Goal: Task Accomplishment & Management: Manage account settings

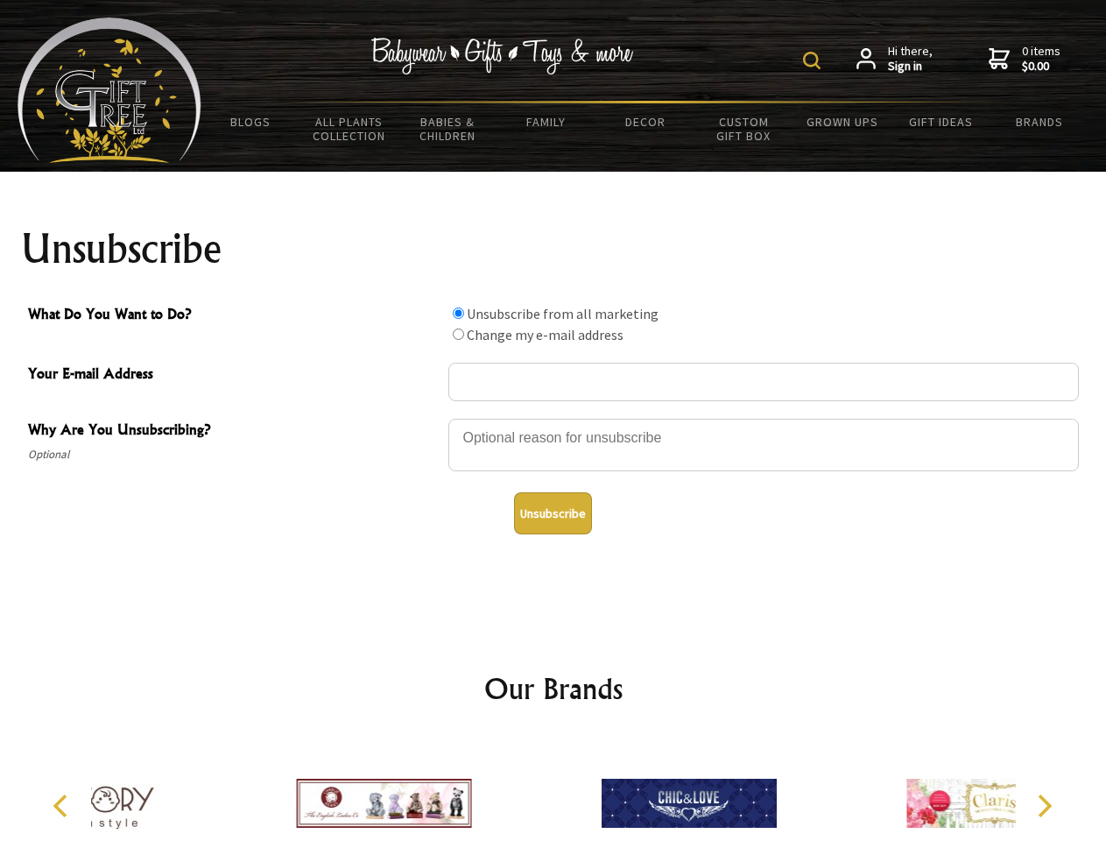
click at [814, 60] on img at bounding box center [812, 61] width 18 height 18
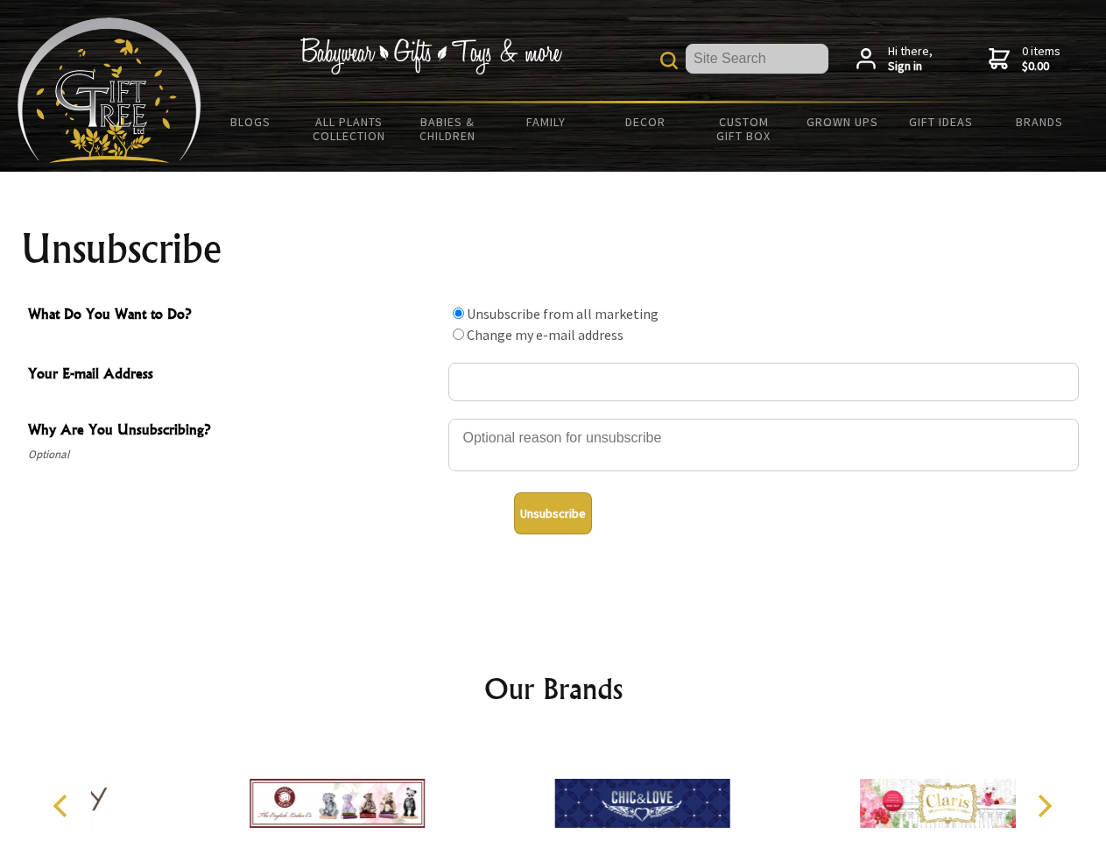
click at [553, 418] on div at bounding box center [763, 447] width 630 height 61
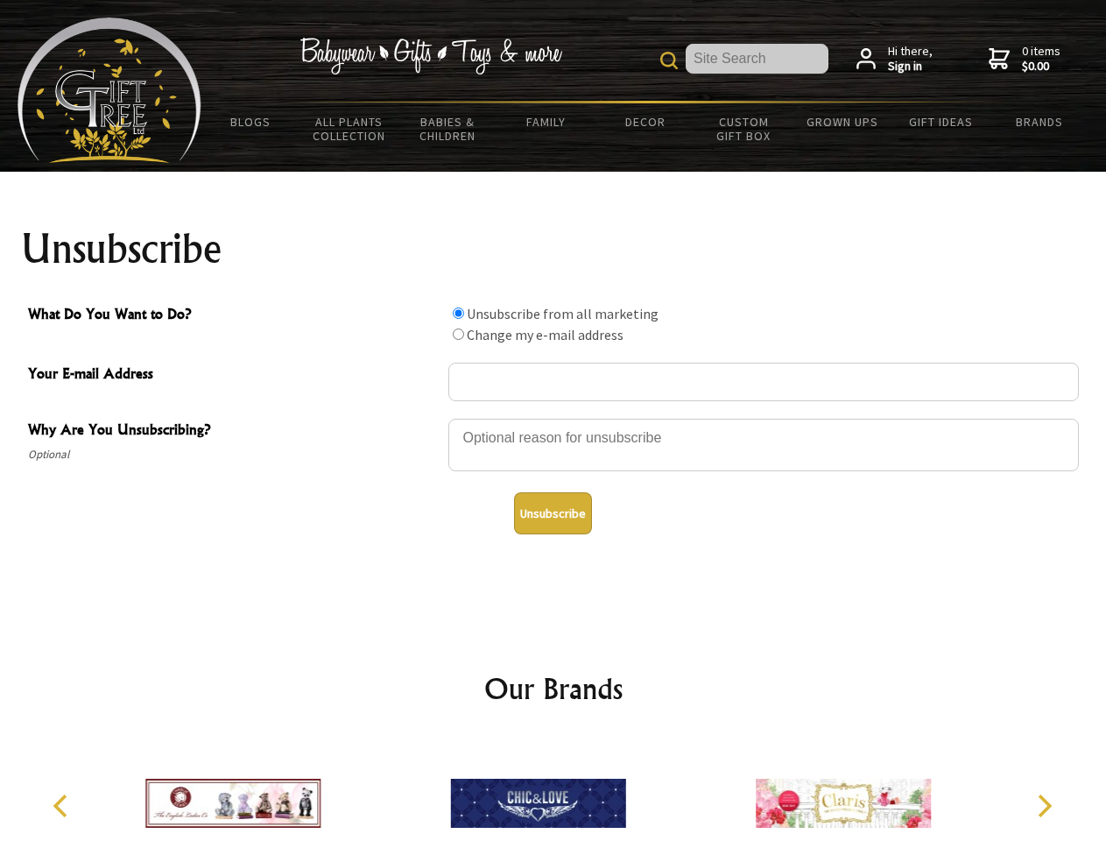
click at [458, 313] on input "What Do You Want to Do?" at bounding box center [458, 312] width 11 height 11
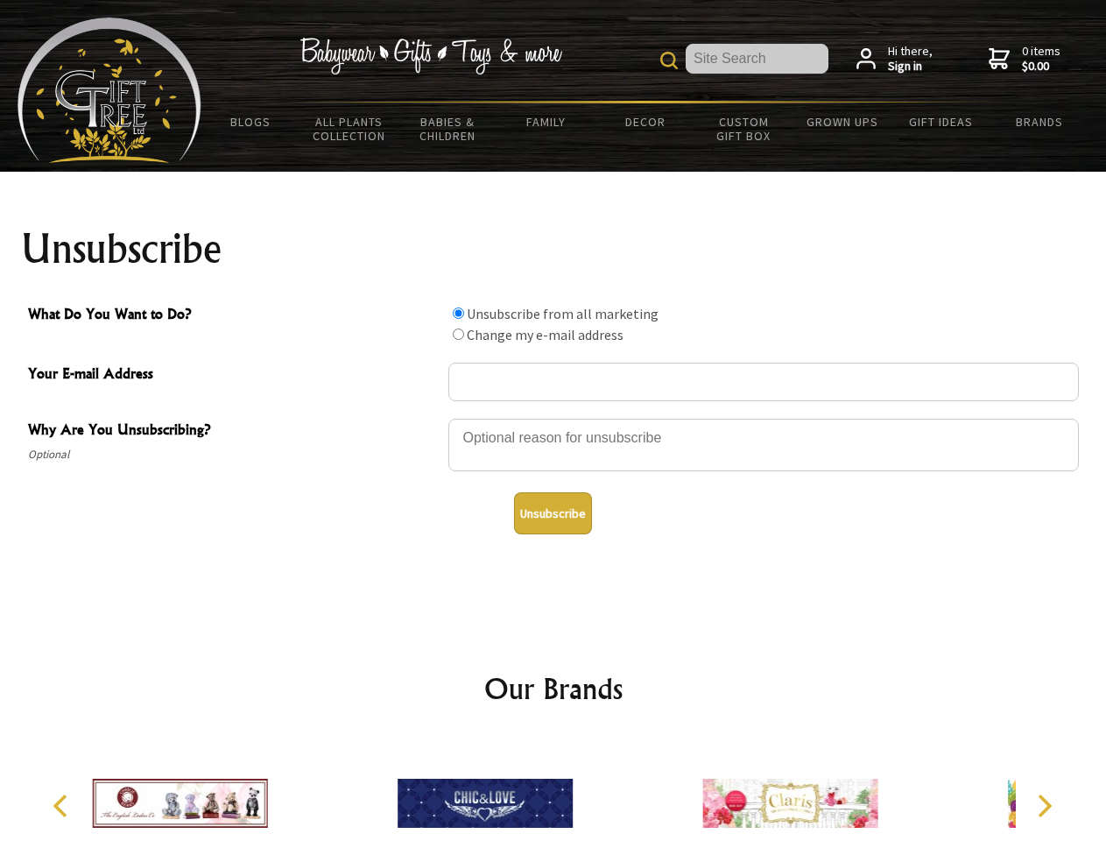
click at [458, 334] on input "What Do You Want to Do?" at bounding box center [458, 333] width 11 height 11
radio input "true"
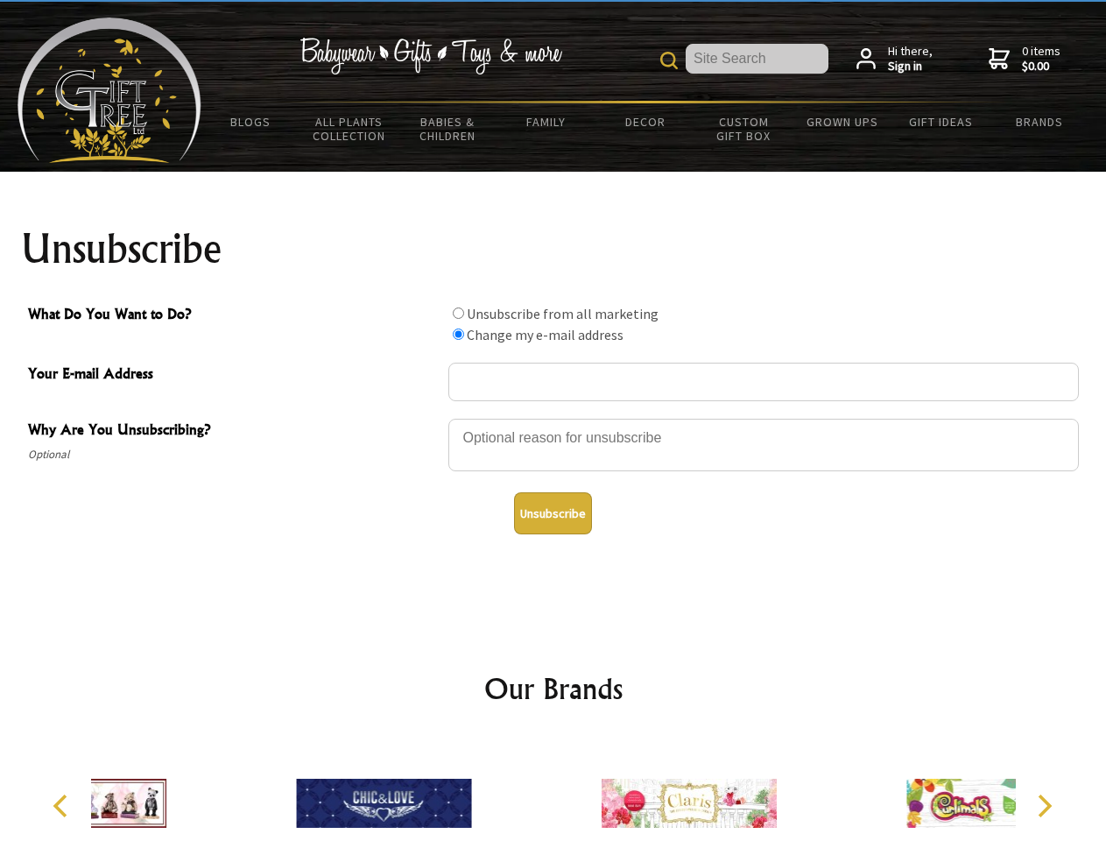
click at [553, 513] on button "Unsubscribe" at bounding box center [553, 513] width 78 height 42
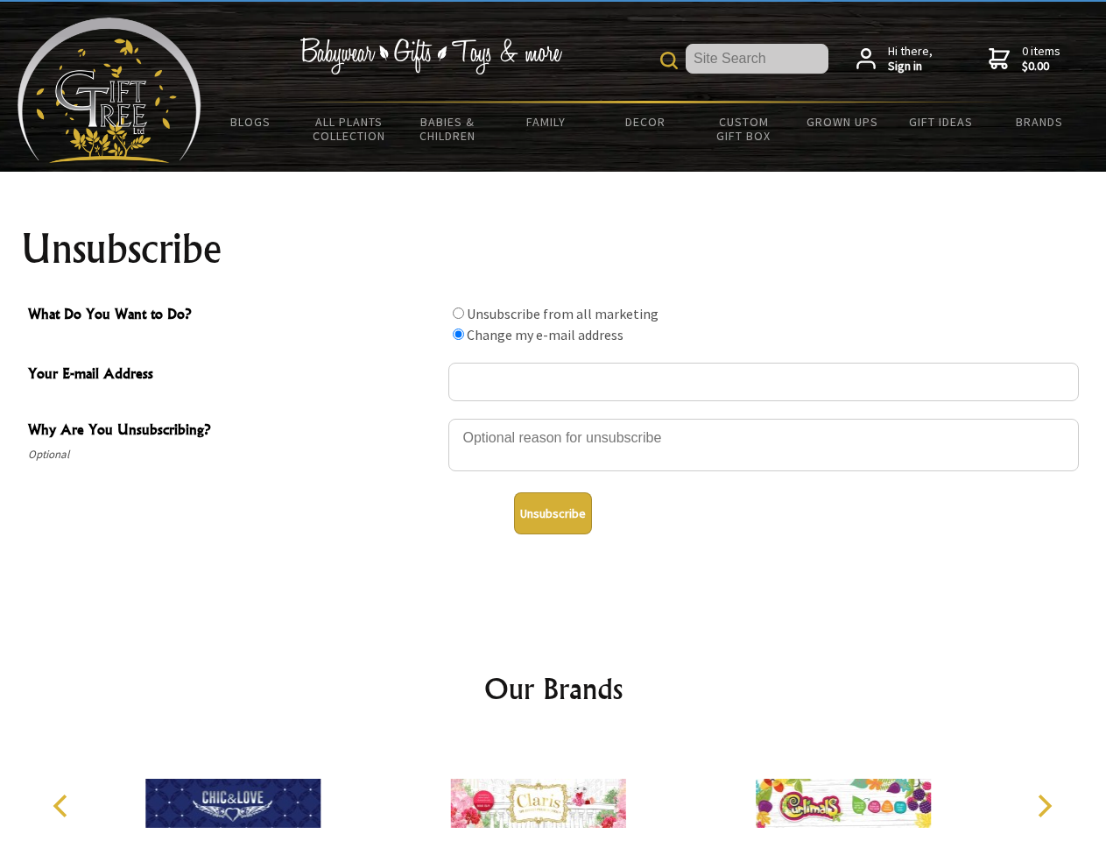
click at [553, 789] on img at bounding box center [538, 802] width 175 height 131
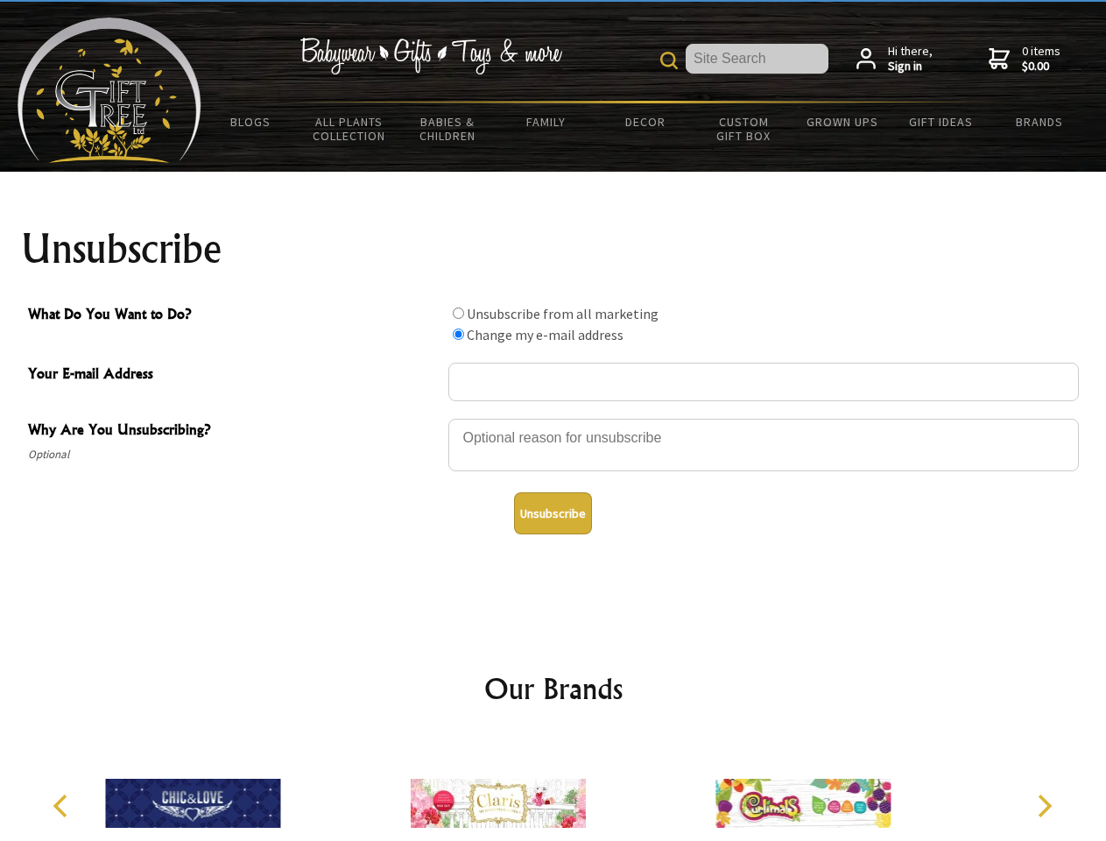
click at [63, 806] on icon "Previous" at bounding box center [62, 805] width 23 height 23
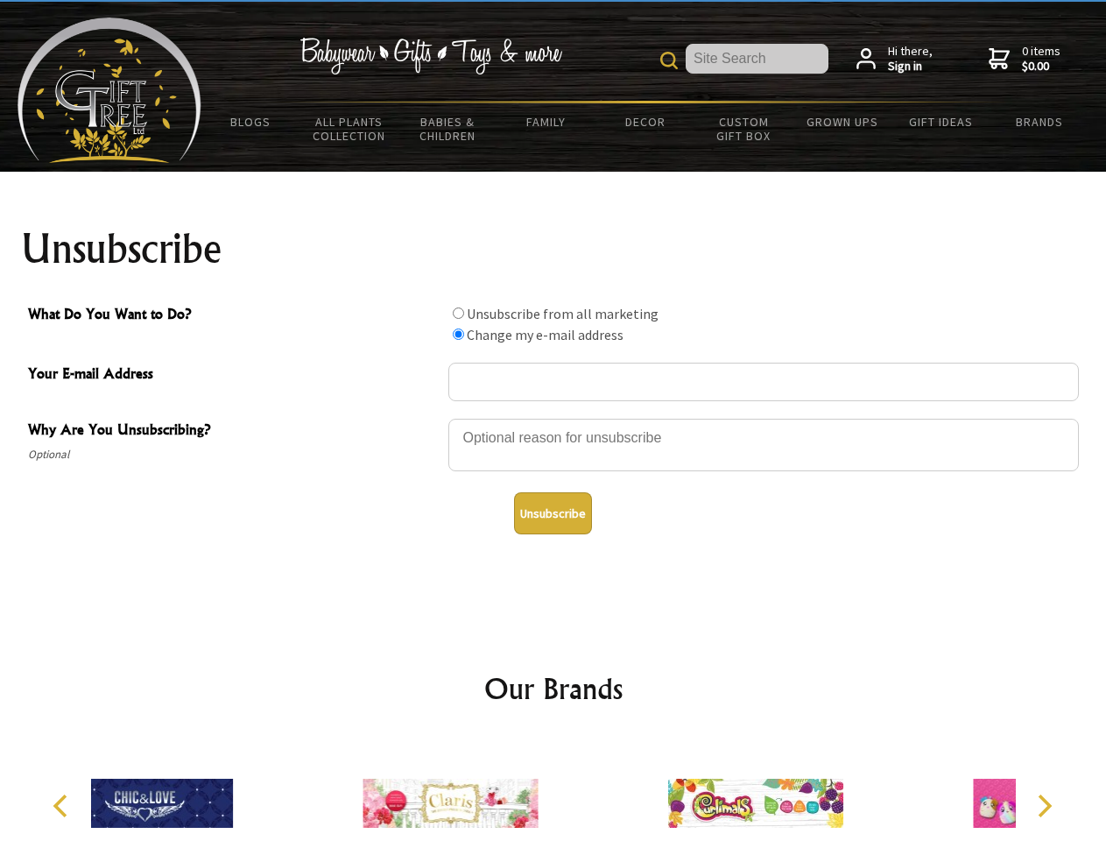
click at [1044, 806] on icon "Next" at bounding box center [1043, 805] width 23 height 23
